Goal: Task Accomplishment & Management: Manage account settings

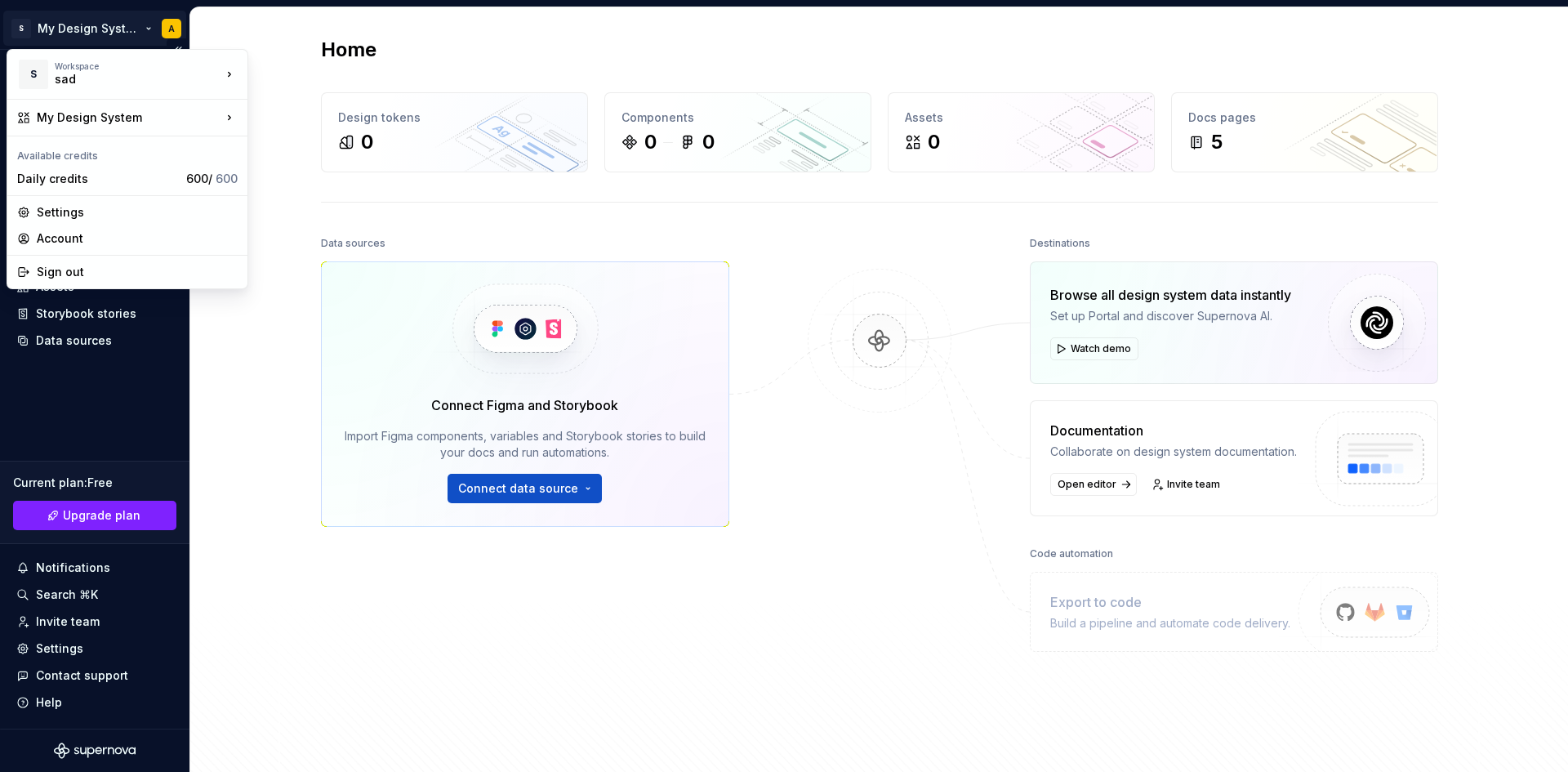
click at [147, 24] on html "S My Design System A Home Documentation Analytics Code automation Design system…" at bounding box center [784, 386] width 1568 height 772
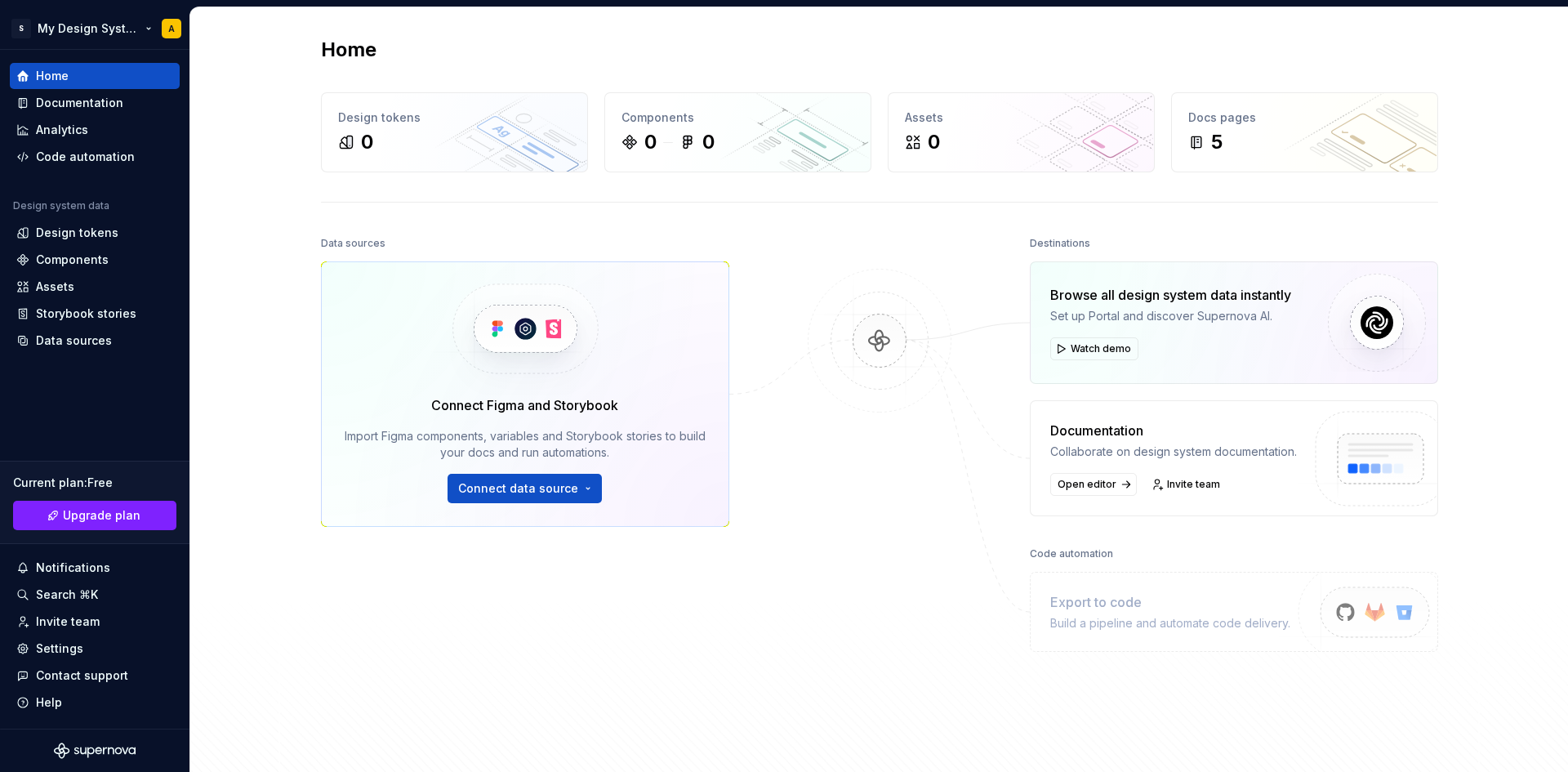
click at [145, 21] on html "S My Design System A Home Documentation Analytics Code automation Design system…" at bounding box center [784, 386] width 1568 height 772
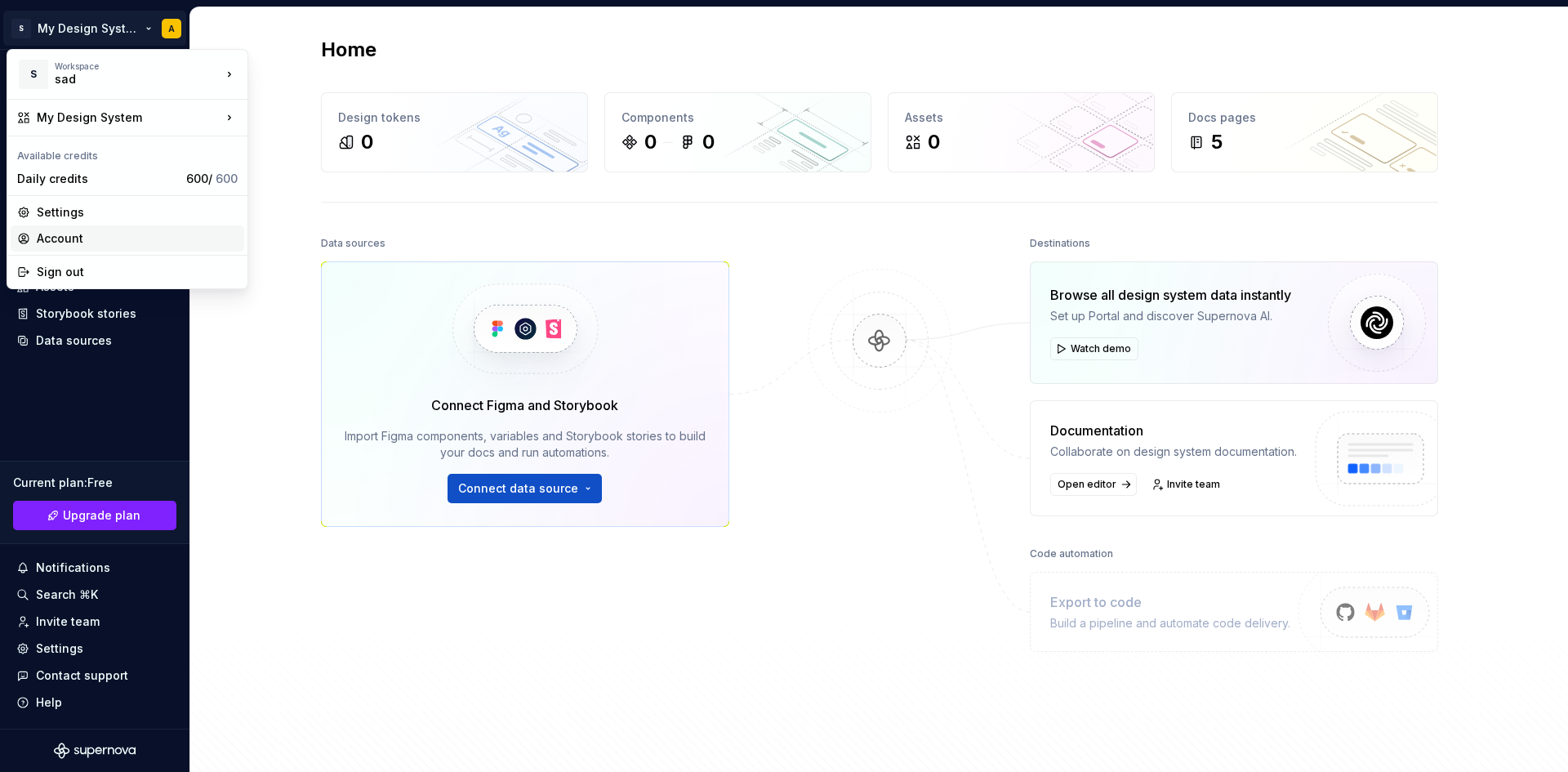
click at [41, 237] on div "Account" at bounding box center [138, 239] width 201 height 17
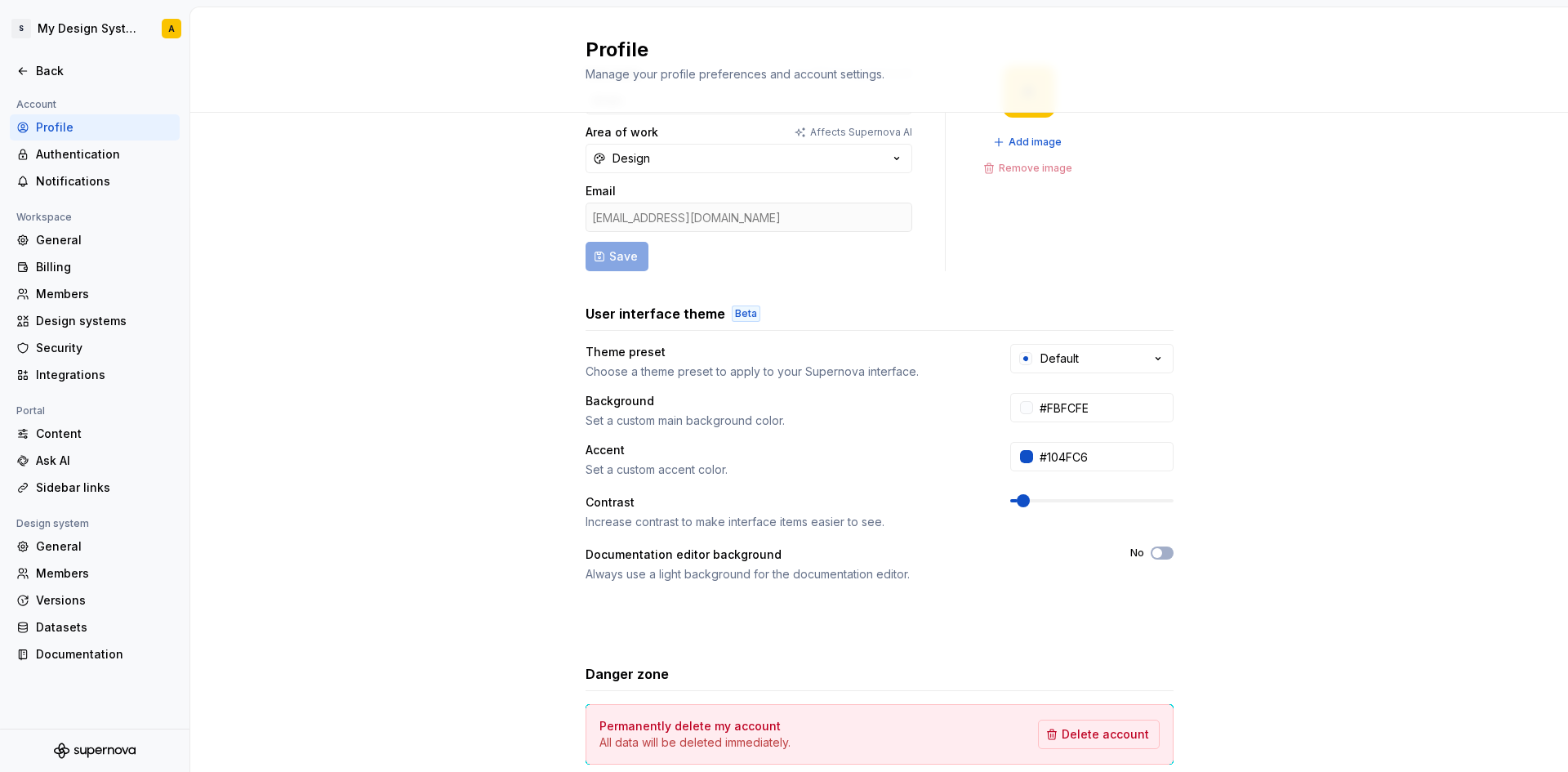
scroll to position [164, 0]
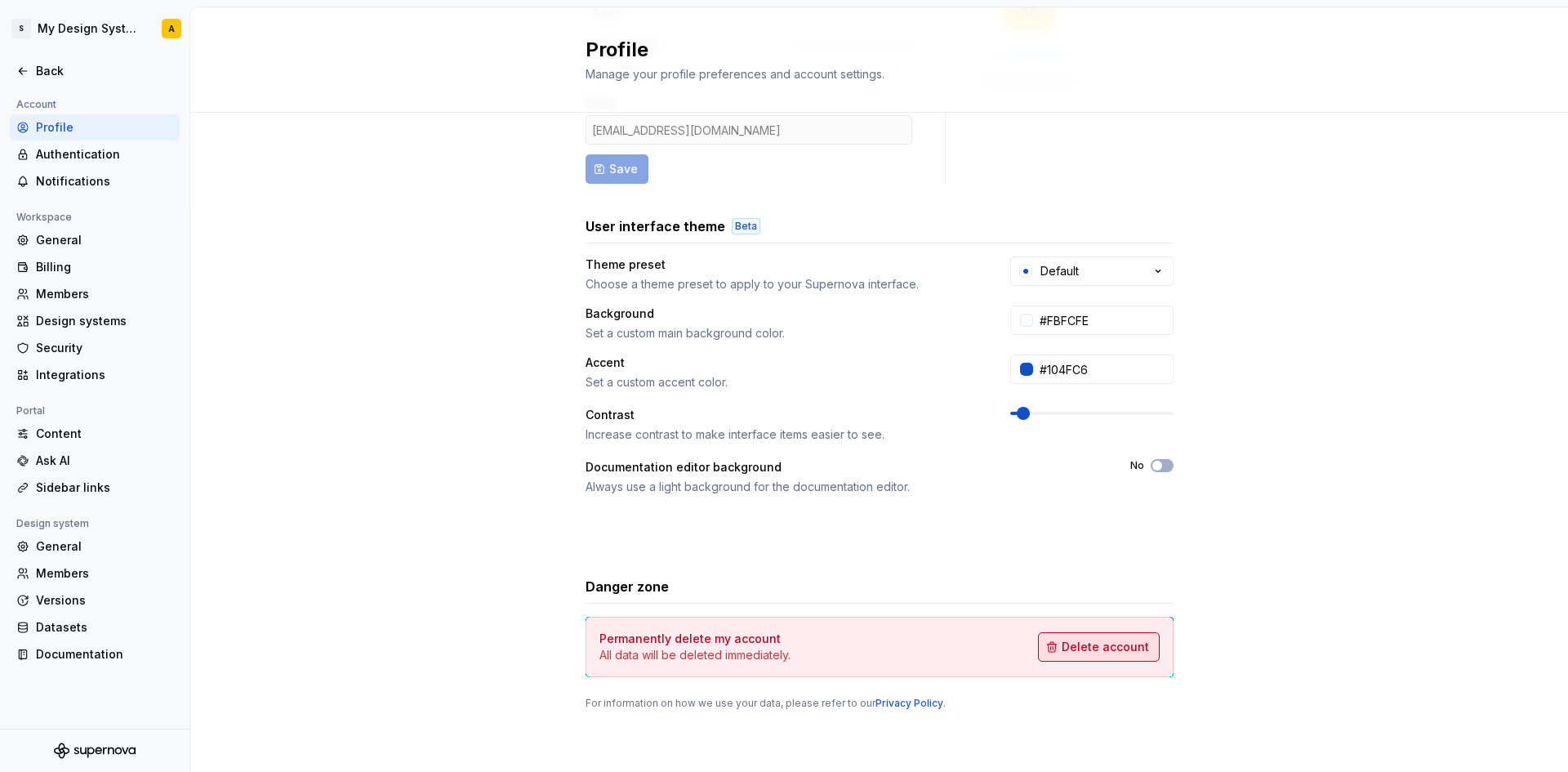
click at [1112, 650] on span "Delete account" at bounding box center [1105, 647] width 88 height 17
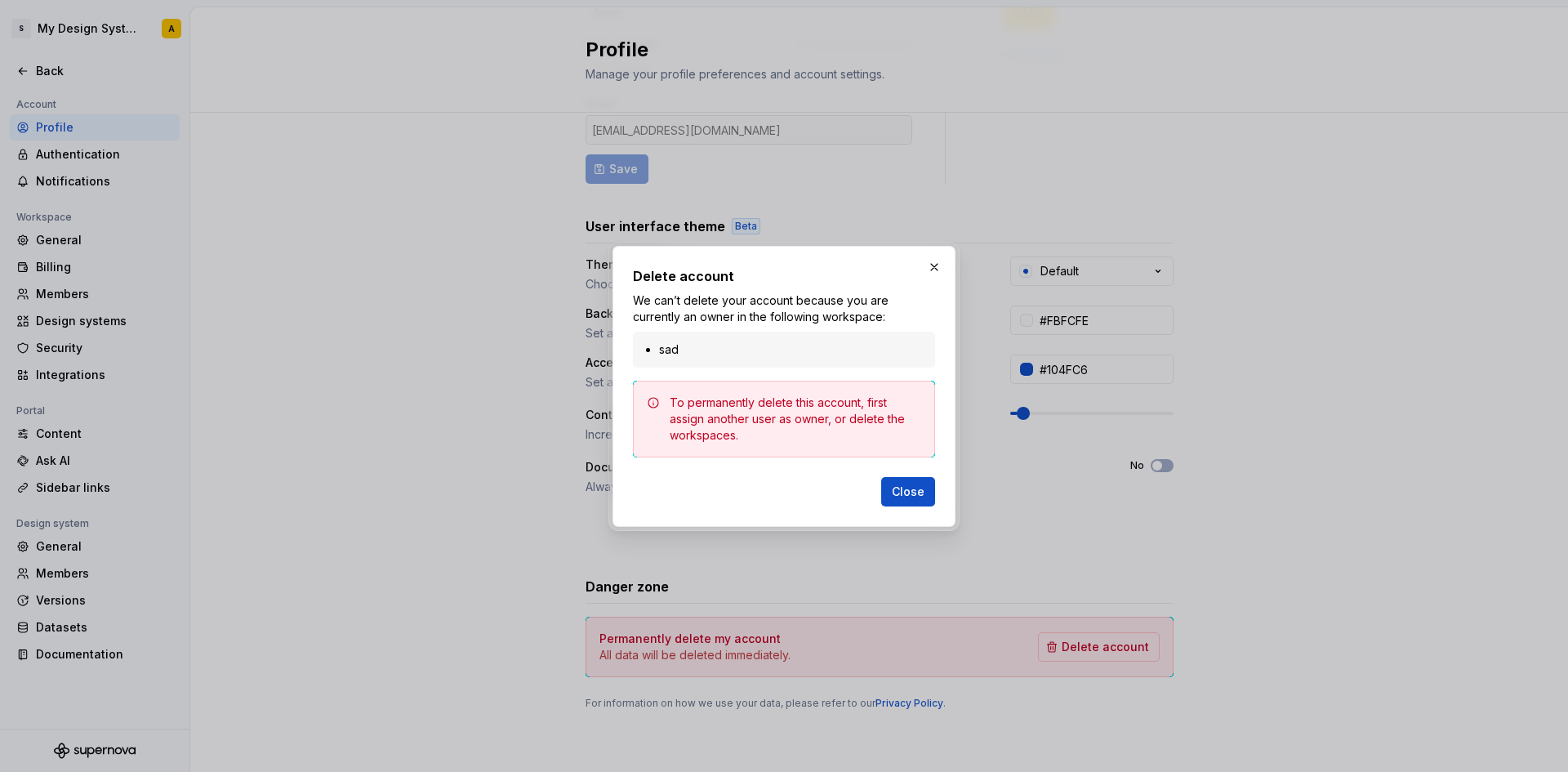
click at [696, 349] on li "sad" at bounding box center [792, 350] width 266 height 17
drag, startPoint x: 694, startPoint y: 355, endPoint x: 600, endPoint y: 352, distance: 94.0
click at [600, 352] on div "Delete account We can’t delete your account because you are currently an owner …" at bounding box center [784, 386] width 1568 height 772
click at [783, 366] on div "sad" at bounding box center [784, 349] width 302 height 36
click at [794, 423] on div "To permanently delete this account, first assign another user as owner, or dele…" at bounding box center [796, 418] width 252 height 49
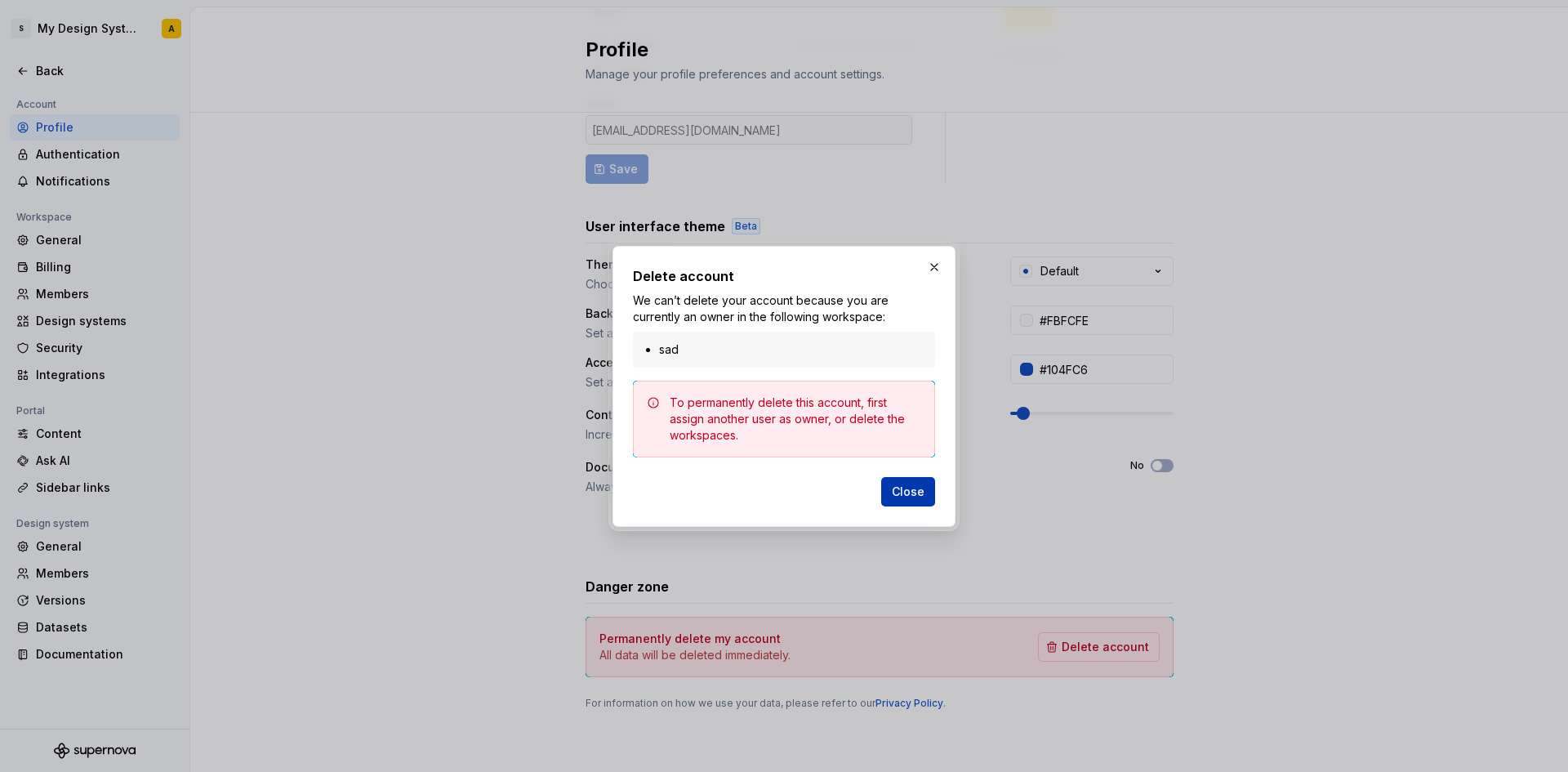
click at [907, 487] on span "Close" at bounding box center [907, 492] width 32 height 17
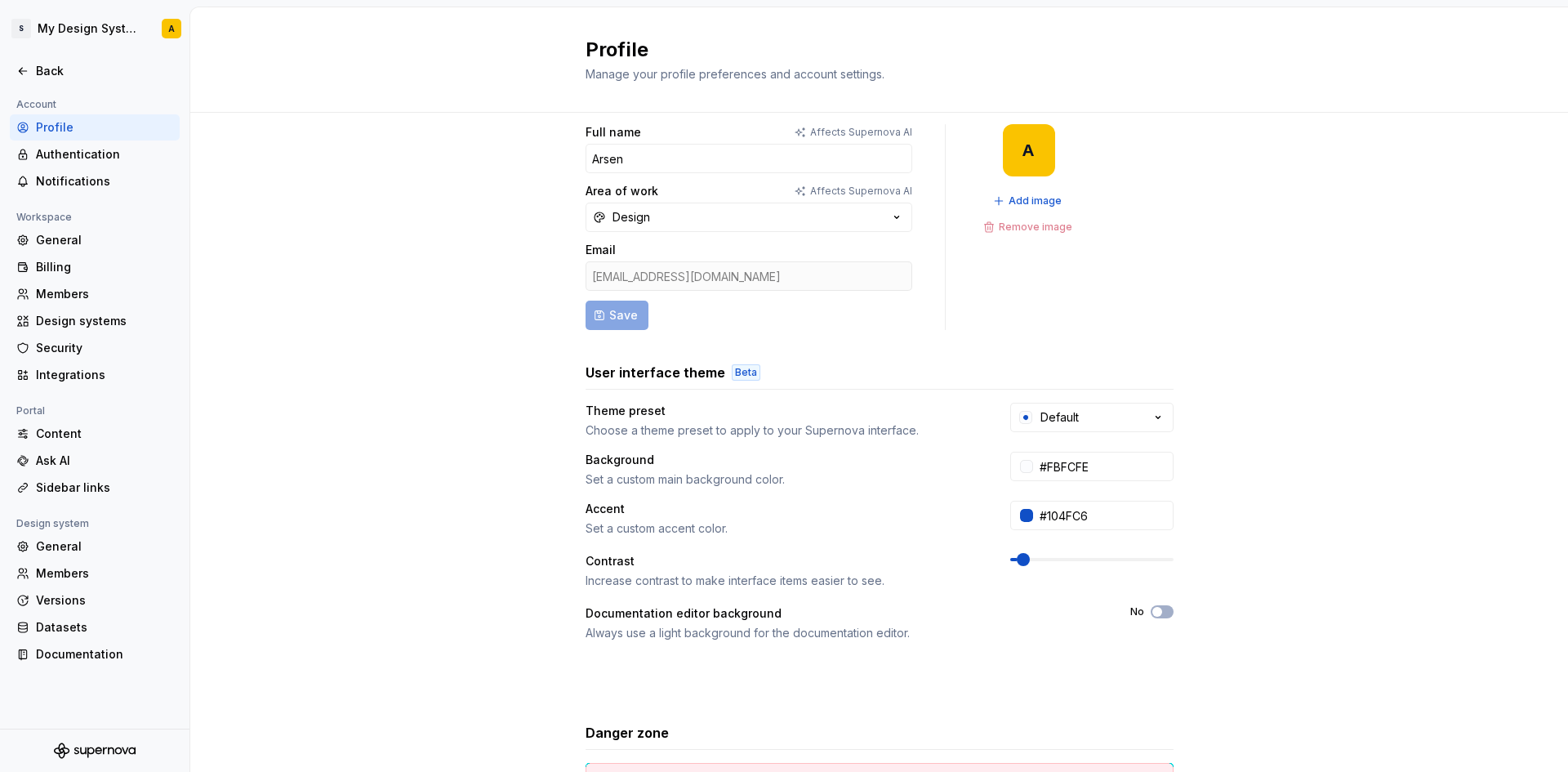
scroll to position [0, 0]
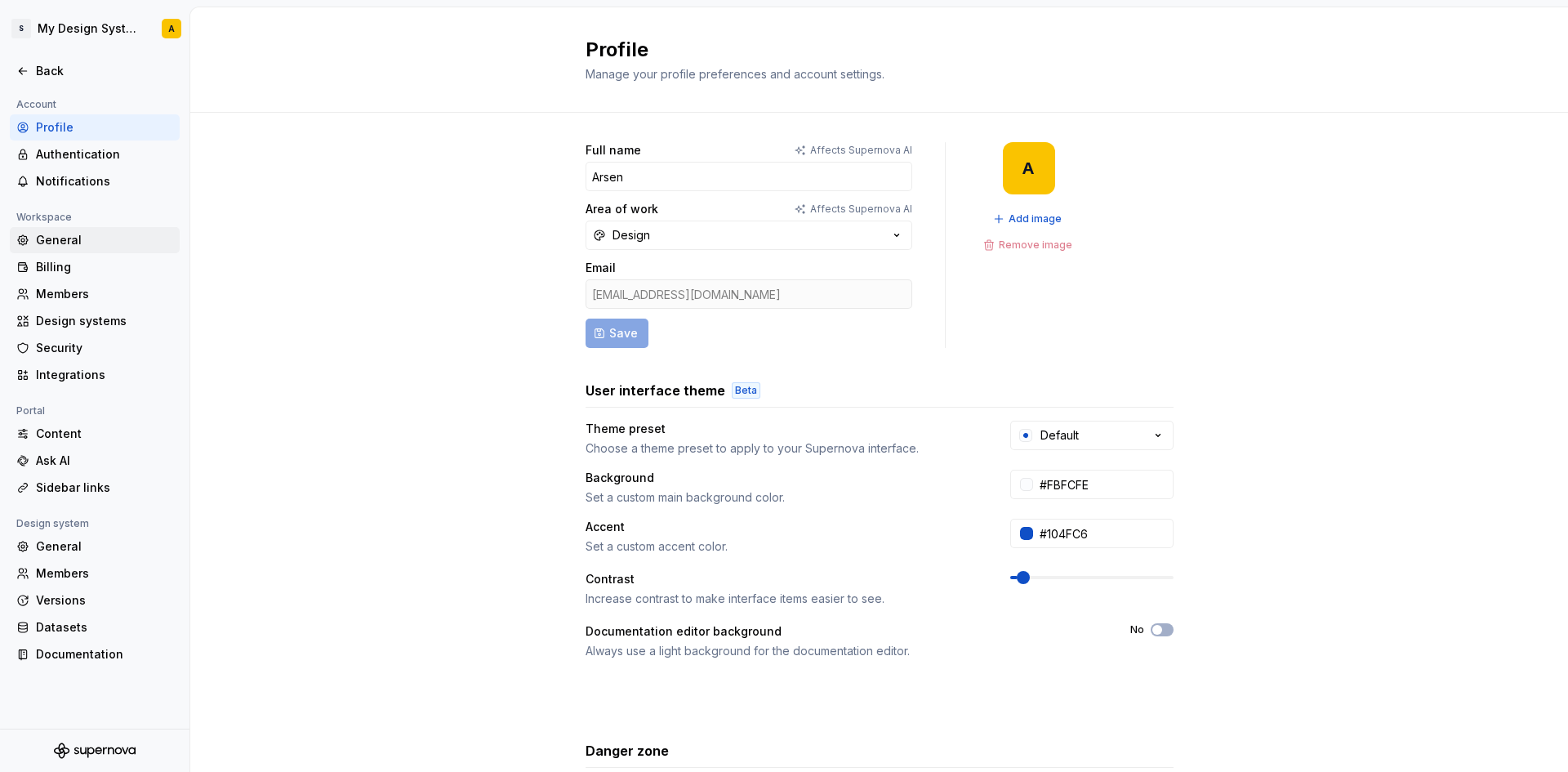
click at [65, 246] on div "General" at bounding box center [104, 240] width 138 height 17
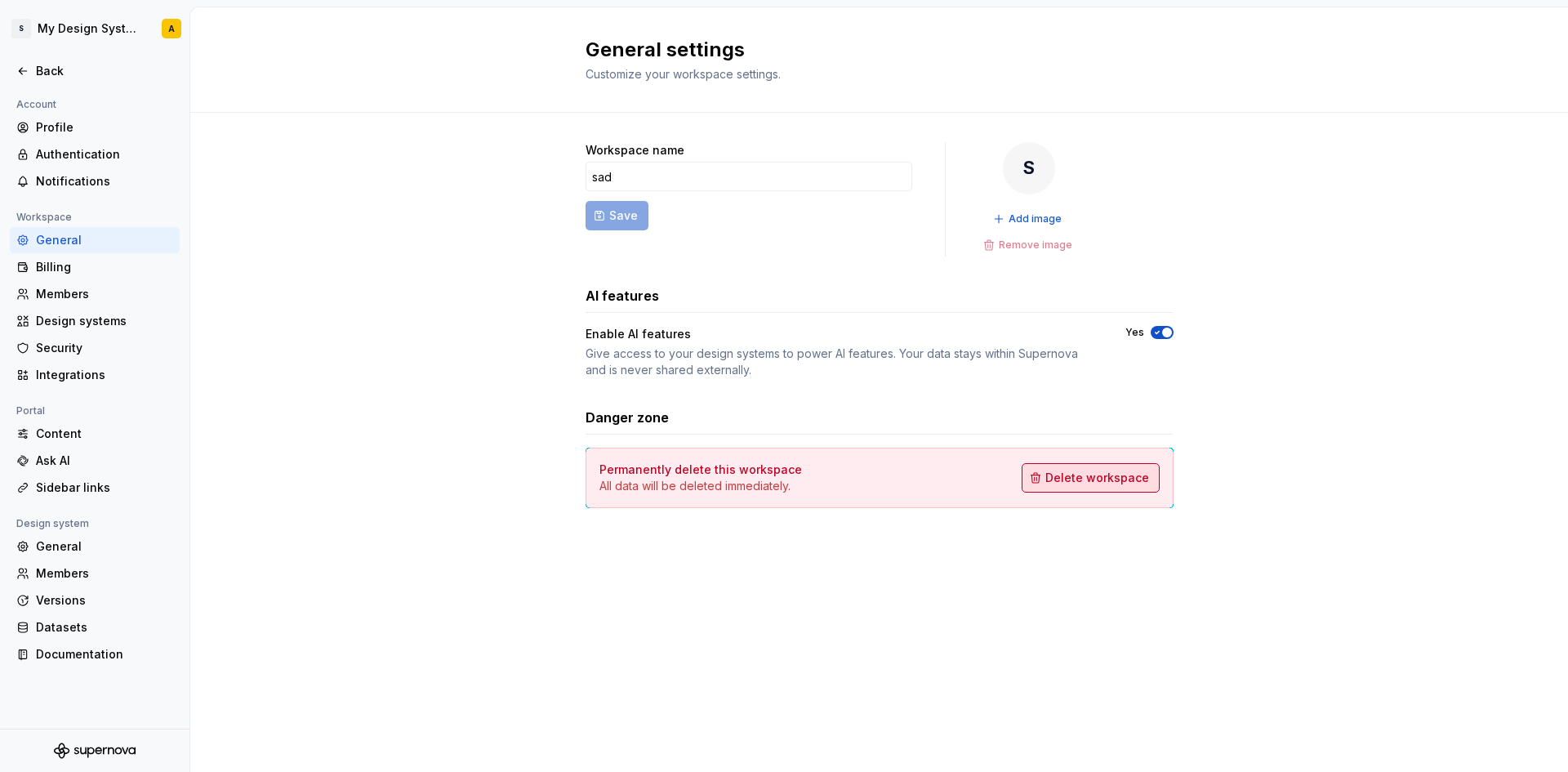
click at [1136, 472] on span "Delete workspace" at bounding box center [1097, 478] width 103 height 17
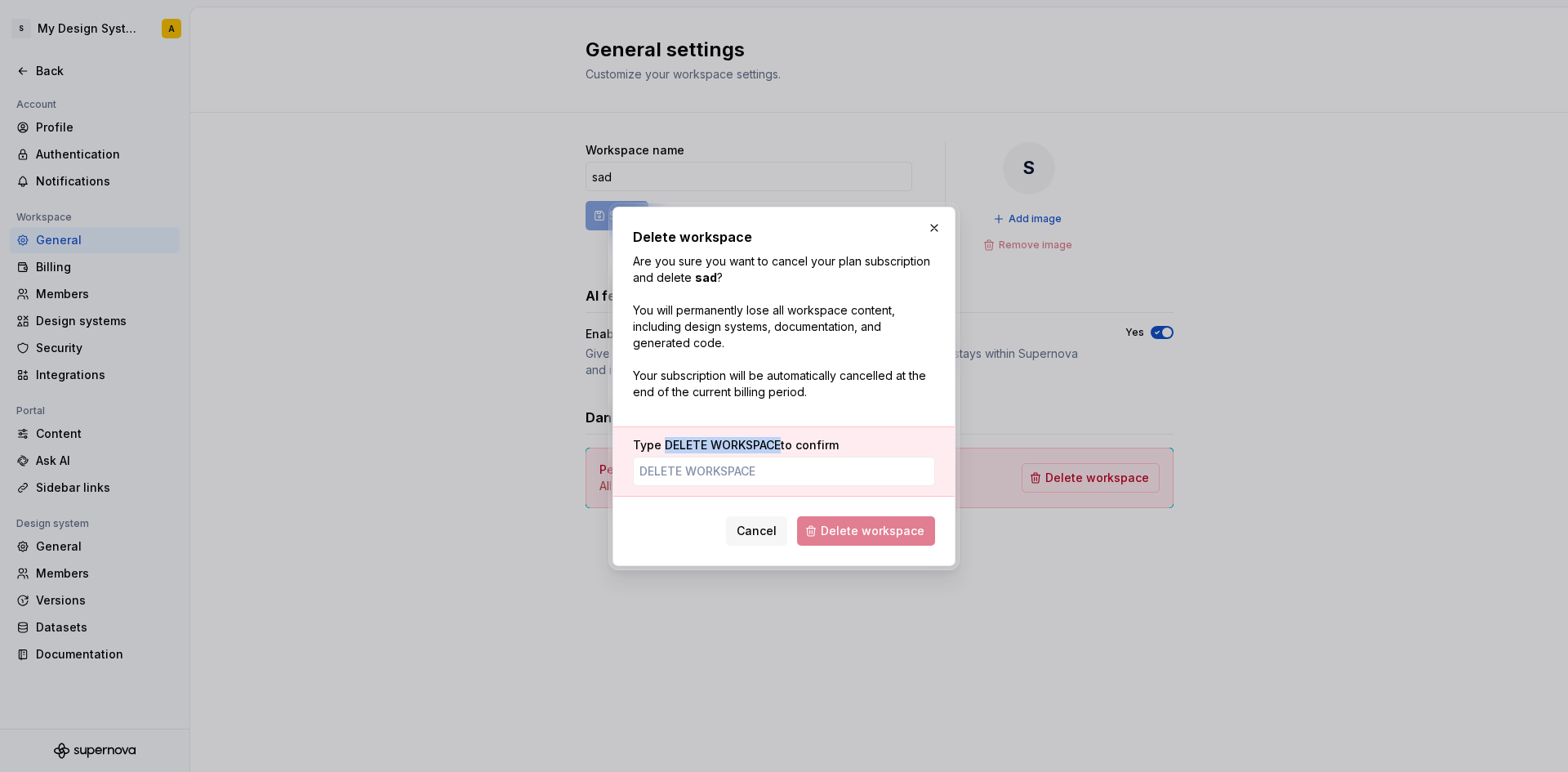
drag, startPoint x: 779, startPoint y: 446, endPoint x: 665, endPoint y: 449, distance: 114.0
click at [665, 449] on span "DELETE WORKSPACE" at bounding box center [723, 444] width 116 height 14
copy span "DELETE WORKSPACE"
click at [674, 464] on input "Type DELETE WORKSPACE to confirm" at bounding box center [784, 472] width 302 height 30
paste input "DELETE WORKSPACE"
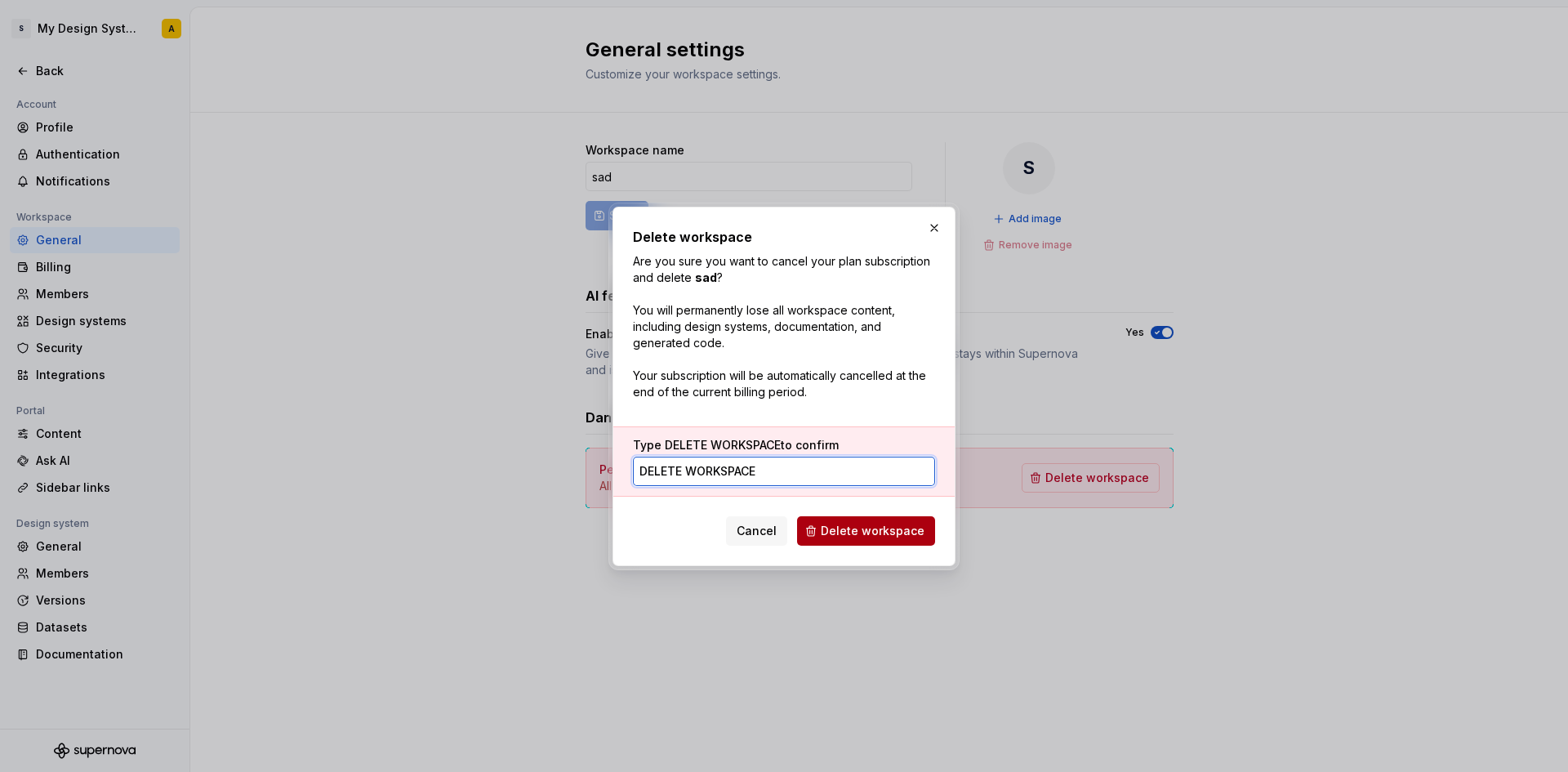
type input "DELETE WORKSPACE"
click at [834, 529] on span "Delete workspace" at bounding box center [872, 531] width 103 height 17
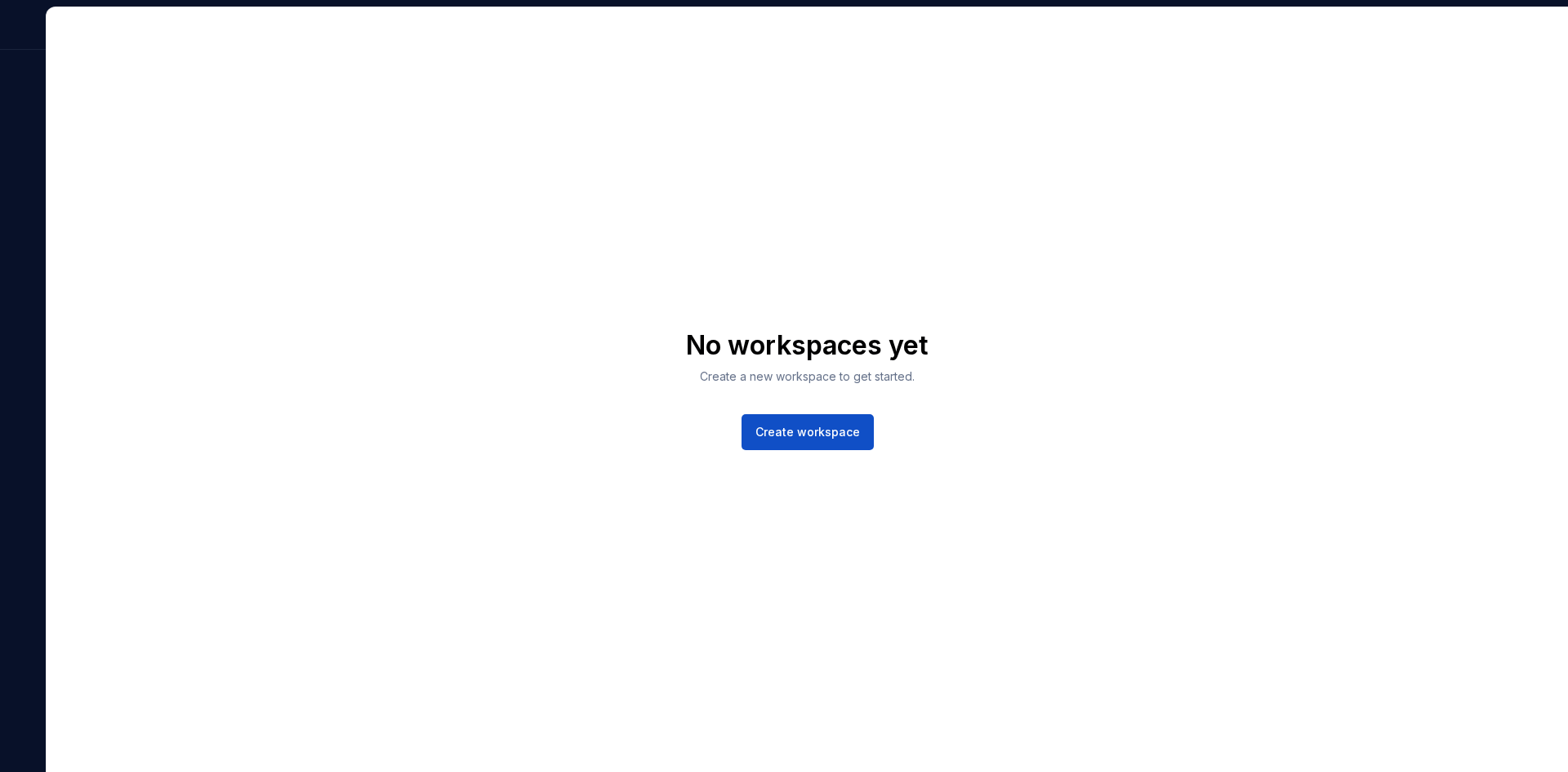
drag, startPoint x: 984, startPoint y: 191, endPoint x: 971, endPoint y: 183, distance: 15.3
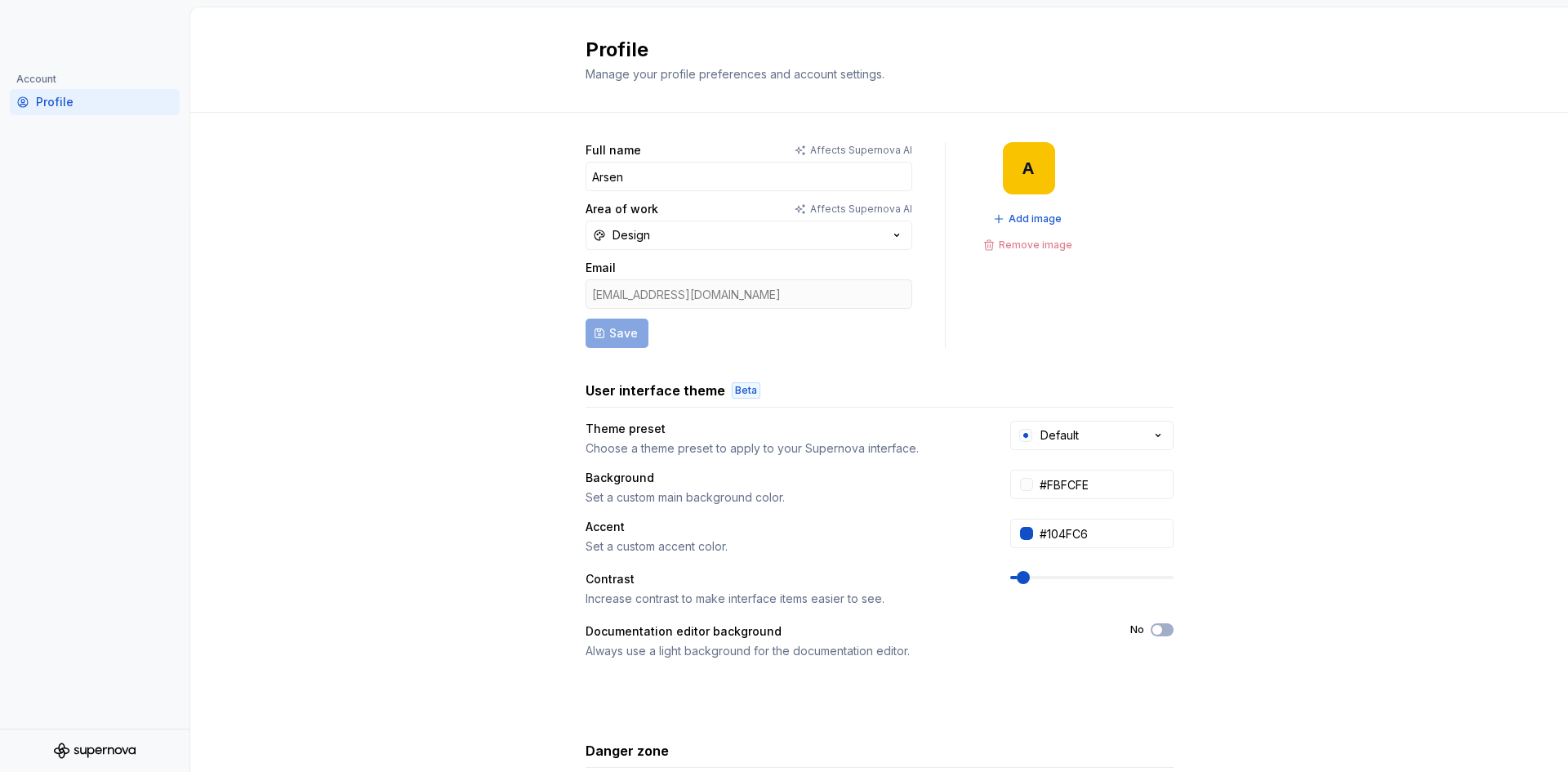
scroll to position [164, 0]
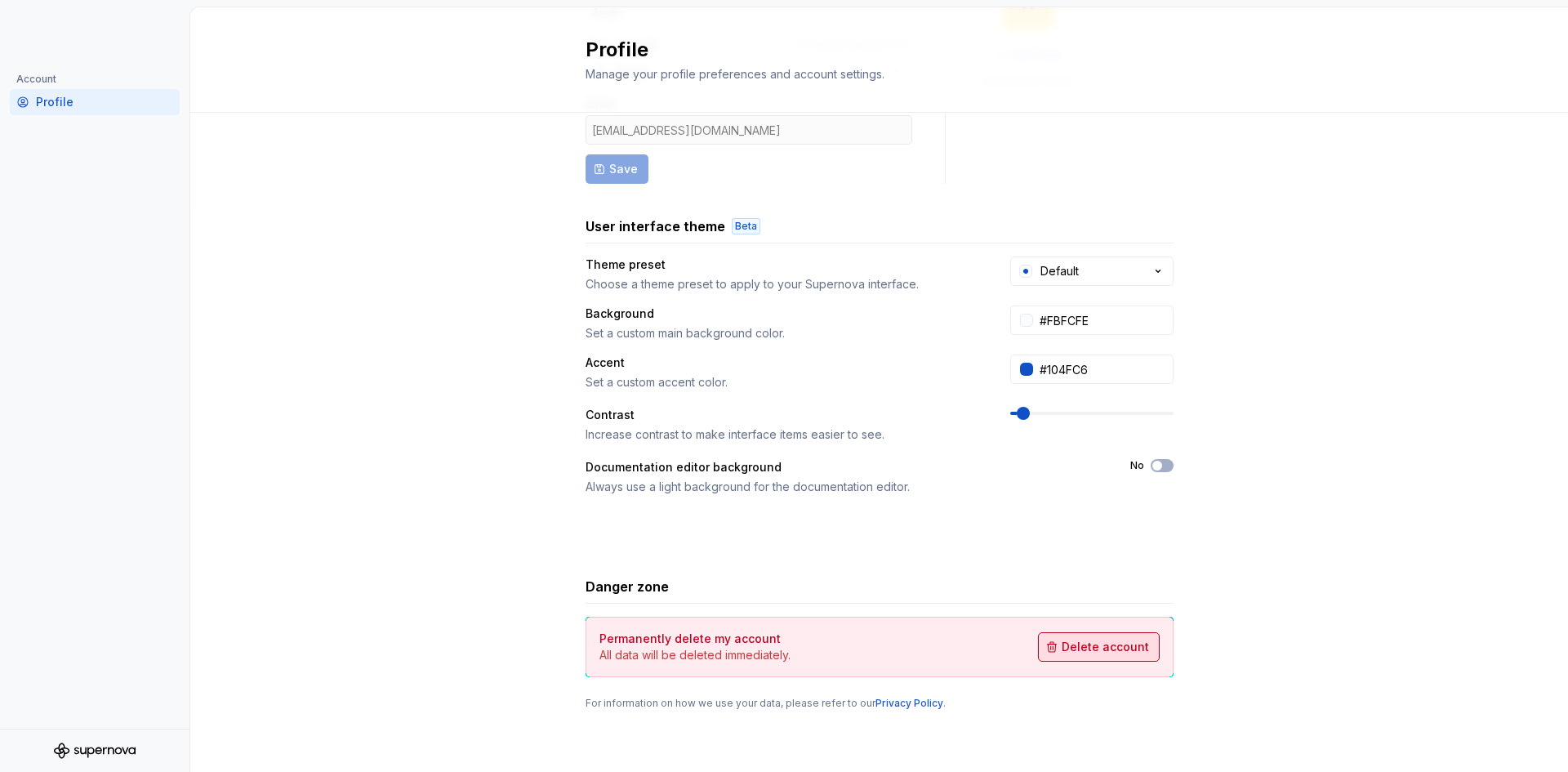
click at [1104, 646] on span "Delete account" at bounding box center [1105, 647] width 88 height 17
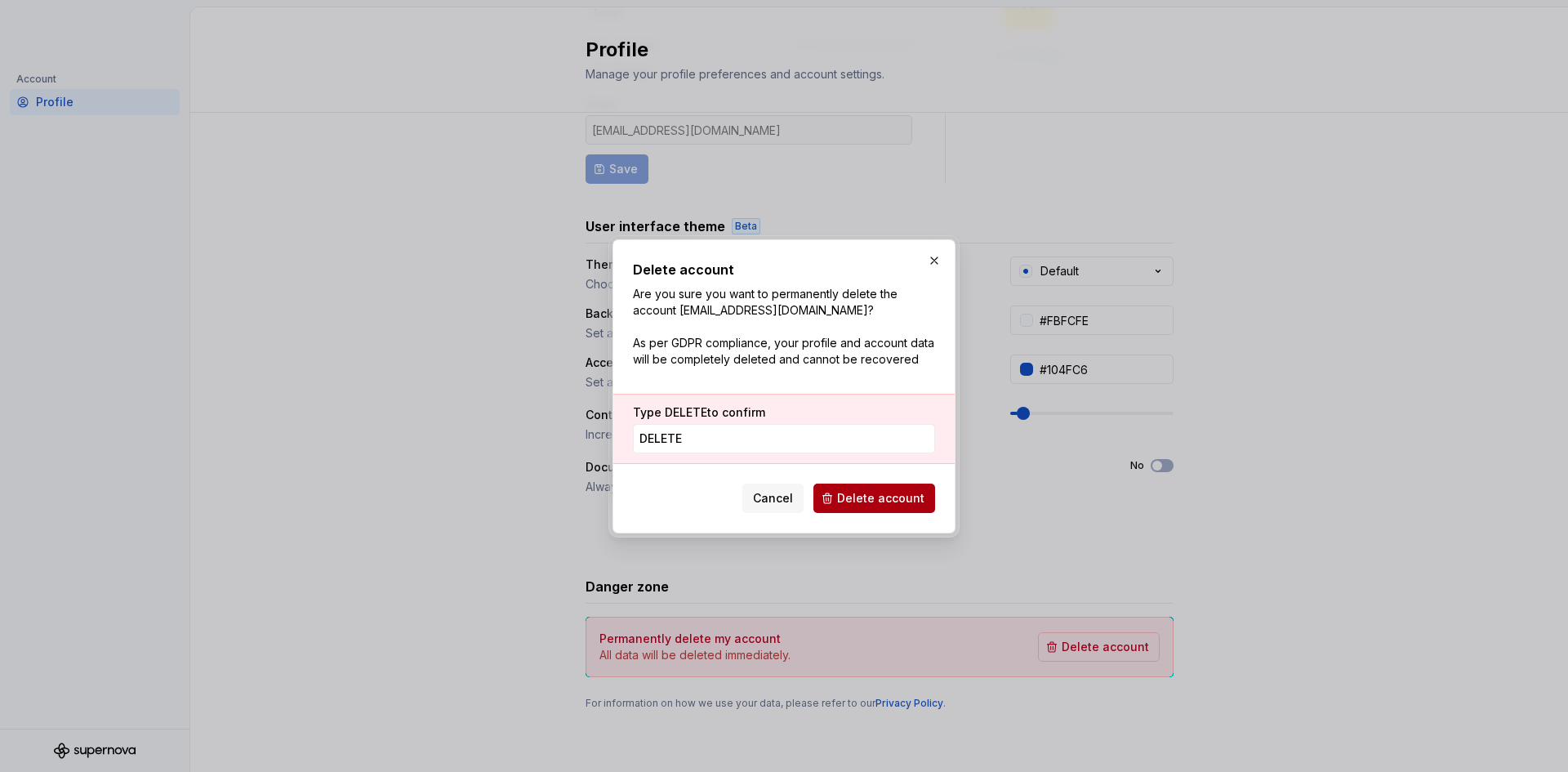
type input "DELETE"
click at [891, 502] on span "Delete account" at bounding box center [880, 499] width 88 height 17
